Goal: Navigation & Orientation: Find specific page/section

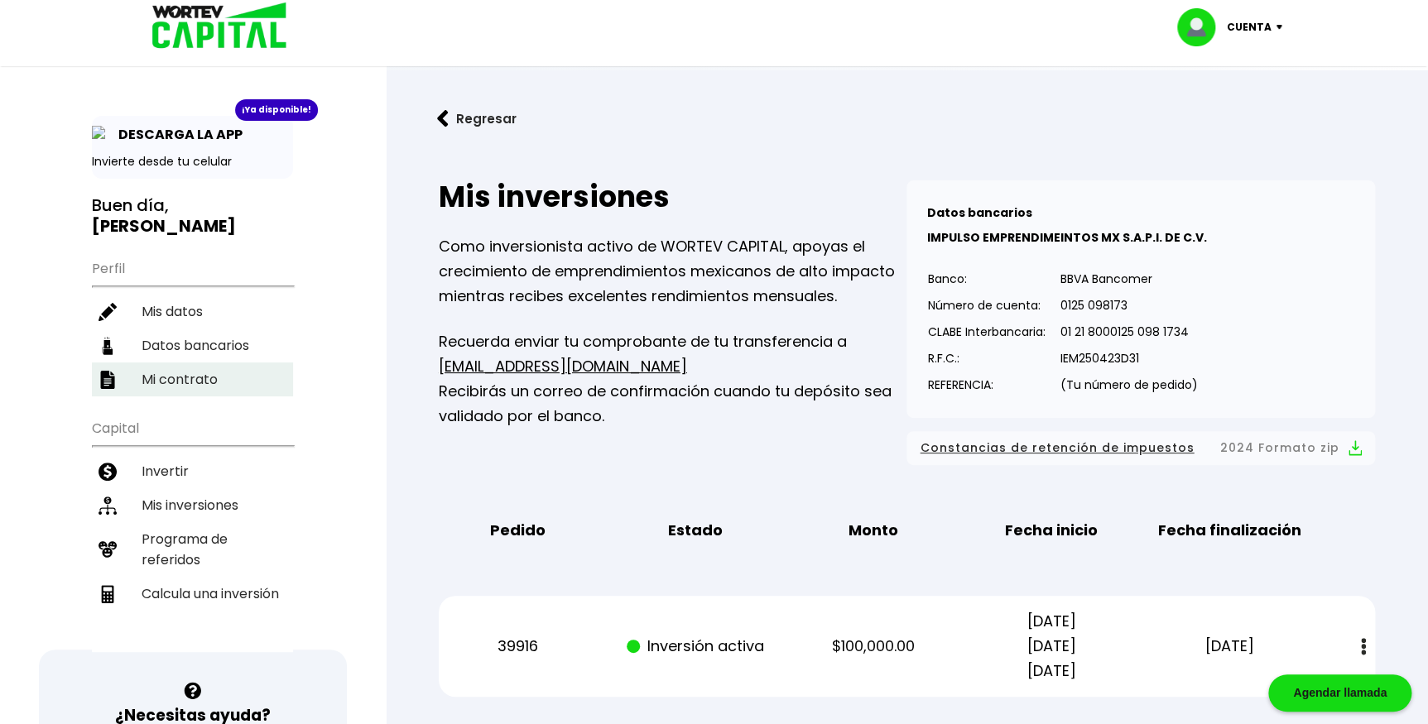
click at [190, 363] on li "Mi contrato" at bounding box center [192, 380] width 201 height 34
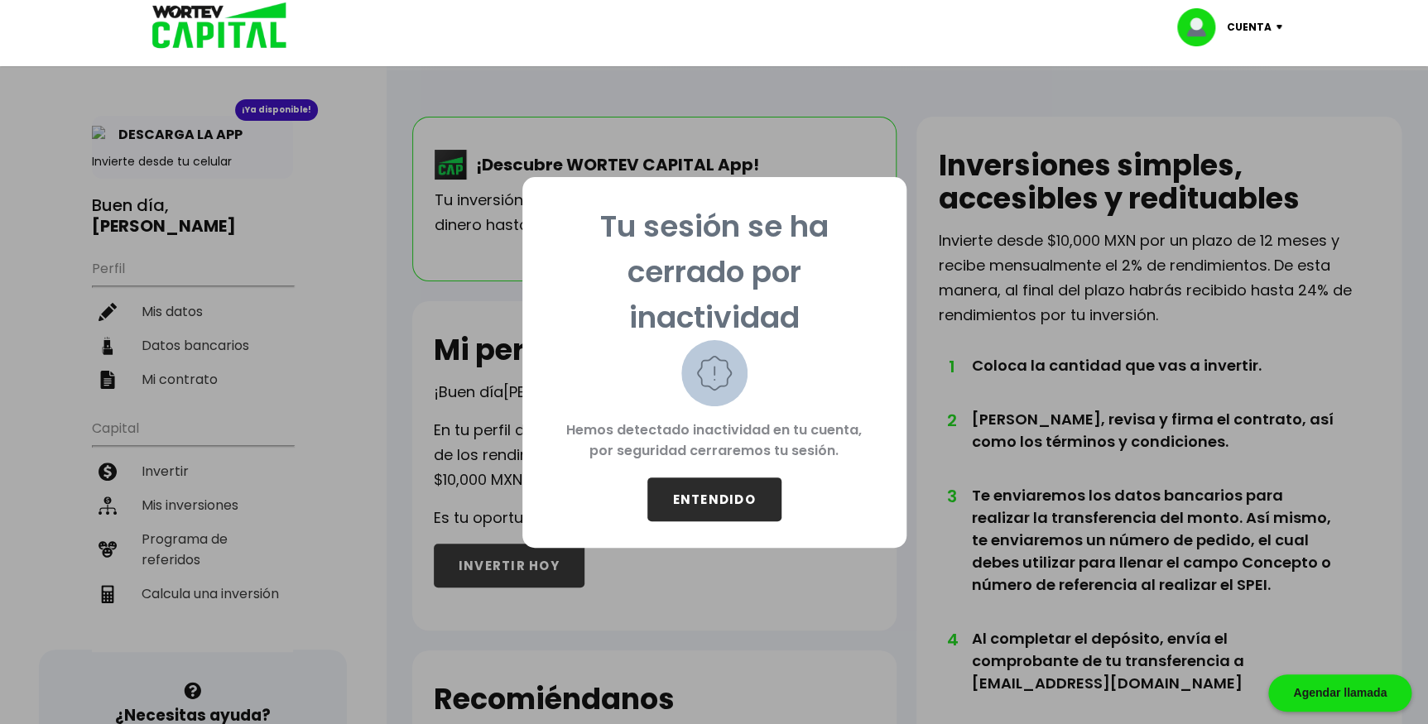
click at [714, 490] on button "ENTENDIDO" at bounding box center [714, 500] width 134 height 44
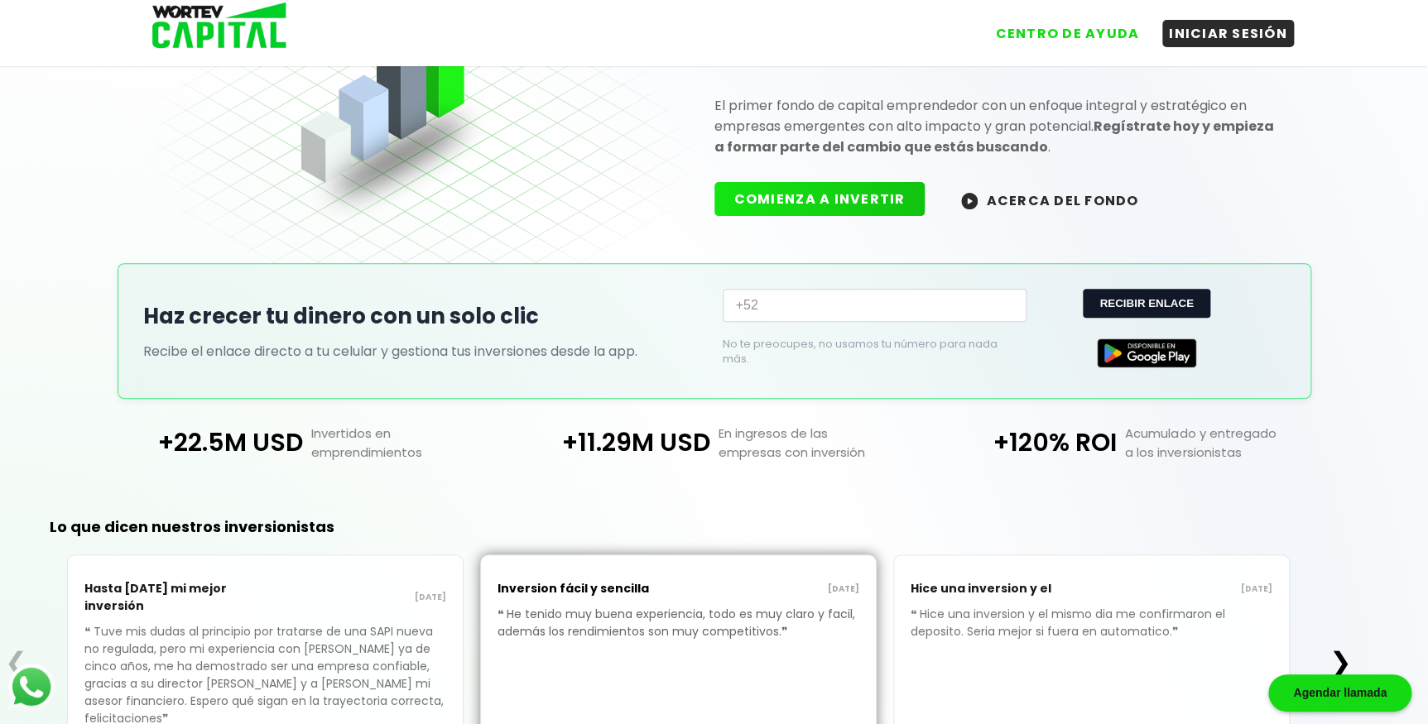
scroll to position [243, 0]
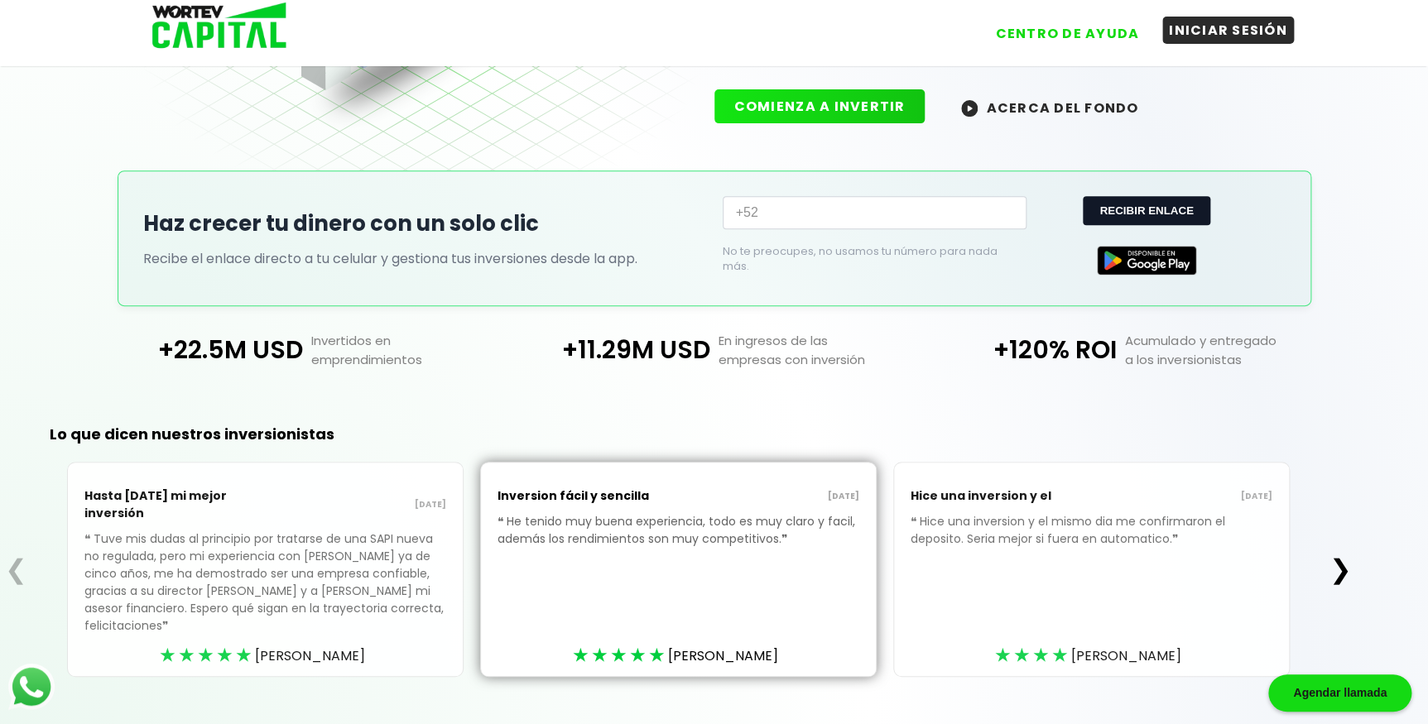
click at [1184, 22] on button "INICIAR SESIÓN" at bounding box center [1228, 30] width 132 height 27
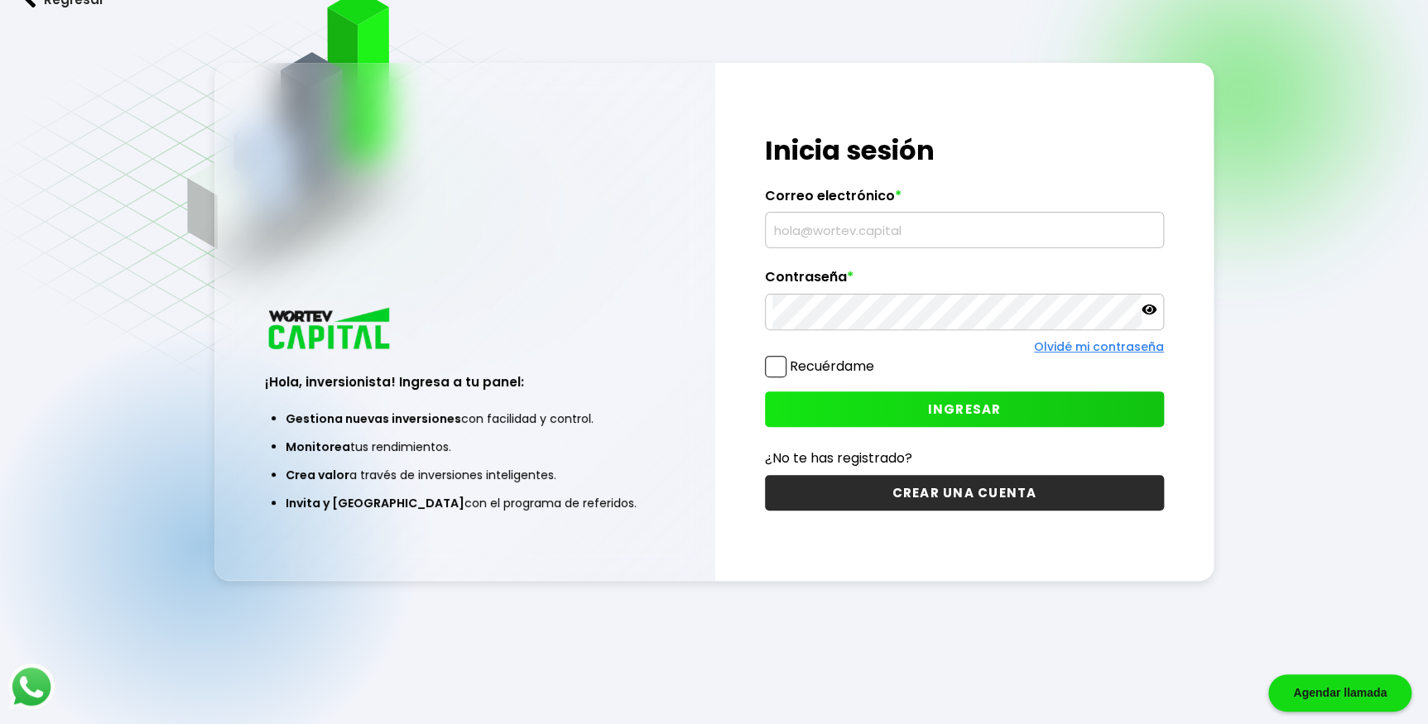
click at [834, 238] on input "text" at bounding box center [964, 230] width 384 height 35
type input "[EMAIL_ADDRESS][DOMAIN_NAME]"
click at [960, 401] on span "INGRESAR" at bounding box center [964, 409] width 74 height 17
